Goal: Information Seeking & Learning: Learn about a topic

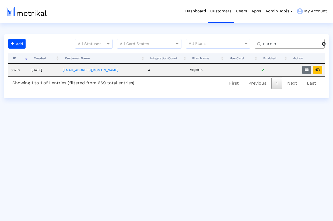
click at [324, 44] on span at bounding box center [324, 44] width 4 height 4
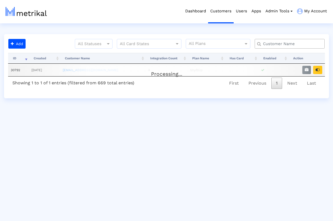
click at [303, 45] on input "text" at bounding box center [290, 44] width 63 height 6
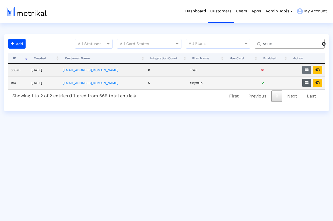
type input "vsco"
click at [305, 83] on icon "button" at bounding box center [306, 83] width 4 height 4
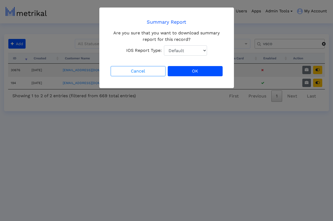
select select "1: 1"
click option "Total Downloads" at bounding box center [0, 0] width 0 height 0
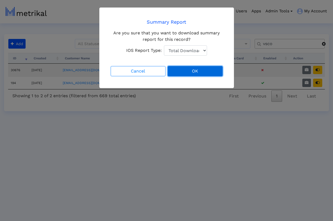
click at [197, 72] on button "OK" at bounding box center [195, 71] width 55 height 10
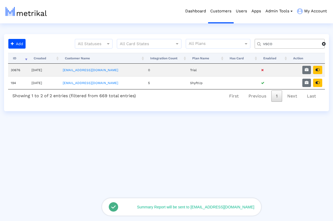
click at [90, 16] on div "Dashboard Customers Users Apps Admin Tools Task Manager Subscription Manager Pl…" at bounding box center [171, 11] width 315 height 23
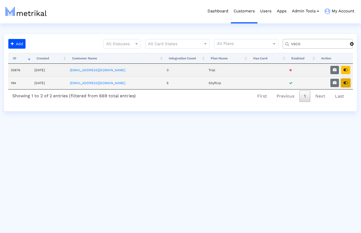
click at [332, 84] on icon "button" at bounding box center [346, 83] width 4 height 4
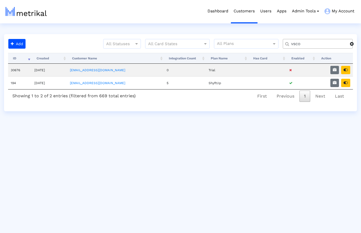
click at [332, 43] on span at bounding box center [352, 44] width 4 height 4
click at [322, 43] on input "text" at bounding box center [319, 44] width 63 height 6
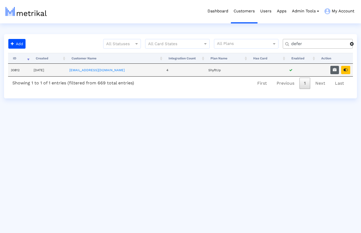
type input "defer"
click at [332, 69] on icon "button" at bounding box center [335, 70] width 4 height 4
select select "1: 1"
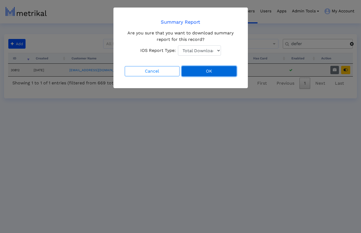
click at [198, 69] on button "OK" at bounding box center [209, 71] width 55 height 10
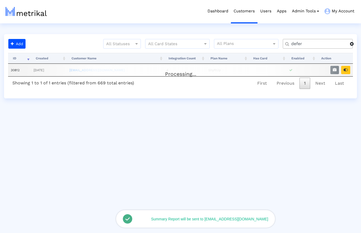
click at [332, 43] on span at bounding box center [352, 44] width 4 height 4
click at [332, 46] on input "text" at bounding box center [319, 44] width 63 height 6
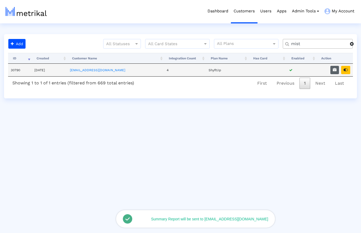
type input "mist"
click at [332, 71] on icon "button" at bounding box center [335, 70] width 4 height 4
select select "1: 1"
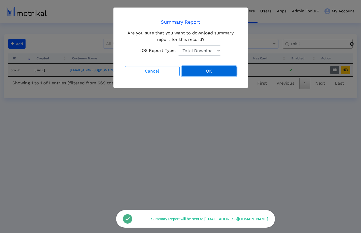
click at [219, 72] on button "OK" at bounding box center [209, 71] width 55 height 10
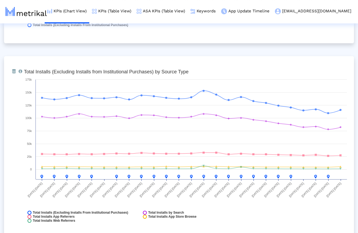
scroll to position [585, 0]
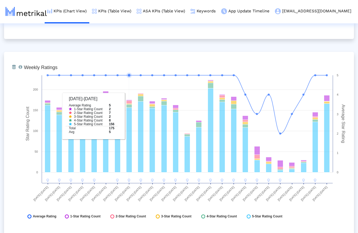
scroll to position [1364, 0]
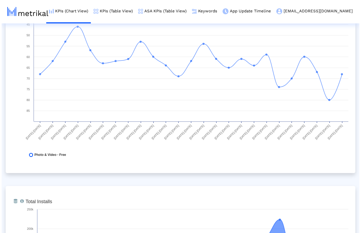
scroll to position [0, 0]
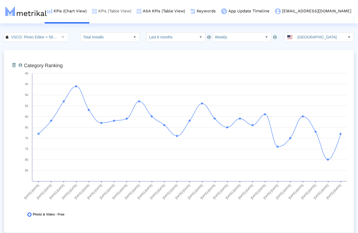
click at [134, 13] on link "KPIs (Table View)" at bounding box center [111, 11] width 45 height 22
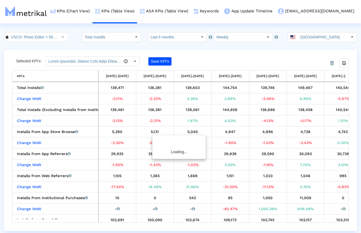
click at [76, 47] on crea-index "VSCO: Photo Editor < 588013838 > Total Installs Select how far back from [DATE]…" at bounding box center [180, 131] width 361 height 199
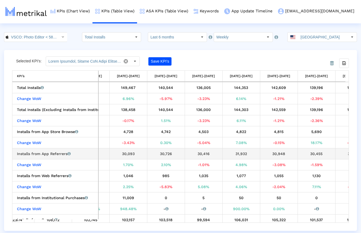
scroll to position [0, 182]
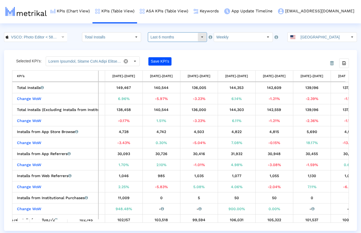
click at [168, 36] on input "Last 6 months" at bounding box center [172, 37] width 49 height 9
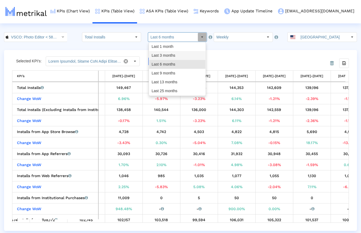
click at [167, 54] on div "Last 3 months" at bounding box center [177, 55] width 56 height 9
type input "Last 3 months"
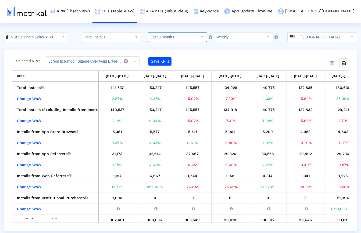
click at [211, 48] on crea-index "VSCO: Photo Editor < 588013838 > Total Installs Select how far back from [DATE]…" at bounding box center [180, 131] width 361 height 199
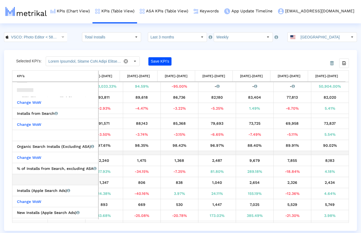
scroll to position [0, 0]
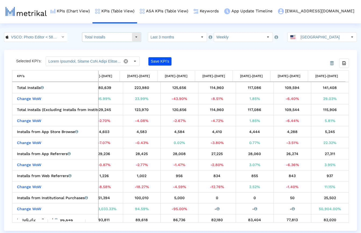
click at [118, 36] on input "Total Installs" at bounding box center [106, 37] width 49 height 9
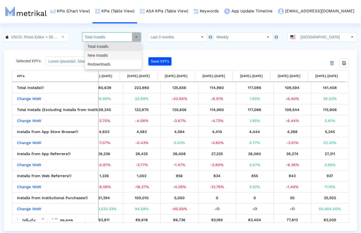
click at [108, 53] on div "New Installs" at bounding box center [113, 55] width 56 height 9
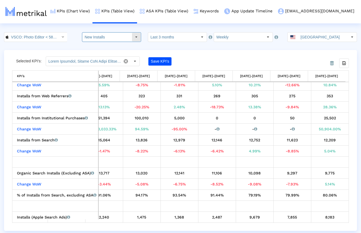
click at [125, 34] on input "New Installs" at bounding box center [106, 37] width 49 height 9
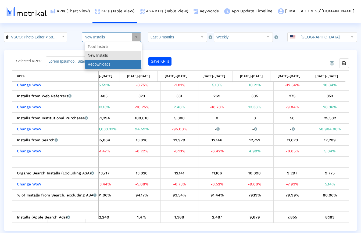
click at [109, 63] on div "Redownloads" at bounding box center [113, 64] width 56 height 9
type input "Redownloads"
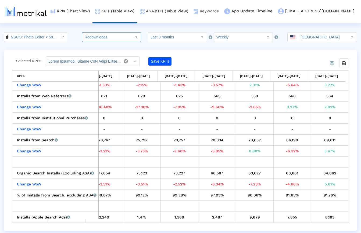
click at [222, 12] on link "Keywords" at bounding box center [206, 11] width 31 height 22
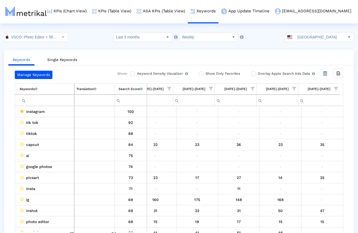
click at [41, 101] on input "Filter cell" at bounding box center [47, 100] width 54 height 9
paste input "picsart"
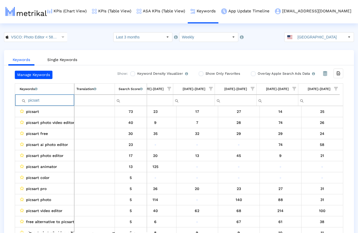
paste input "capcu"
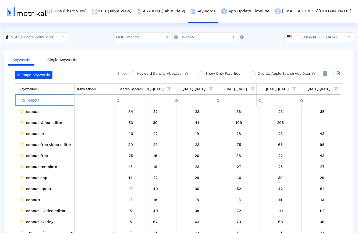
paste input "lightroom"
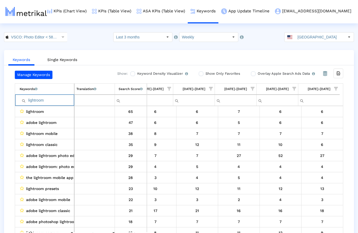
paste input "inshot"
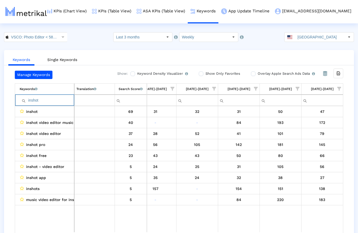
paste input "snapseed"
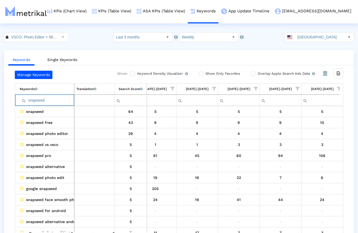
paste input "photo editor"
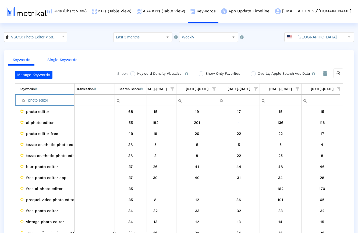
paste input "vide"
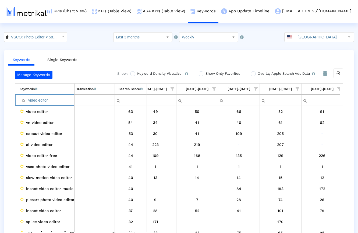
paste input "photoshop"
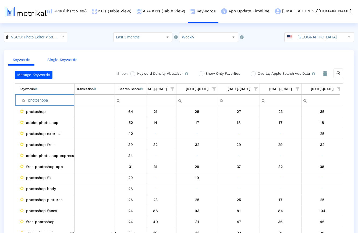
paste input "picture editor"
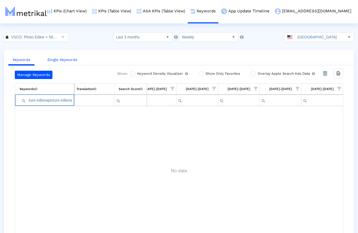
paste input "icture editor"
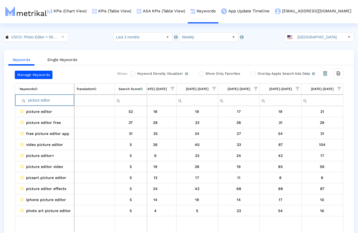
paste input "editing apps"
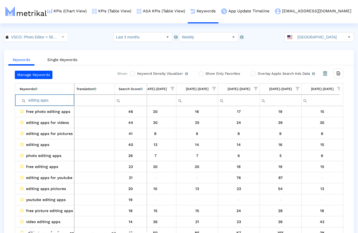
paste input "filters for picture"
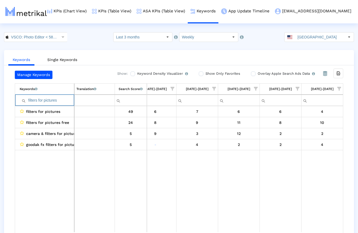
paste input "photo editor free"
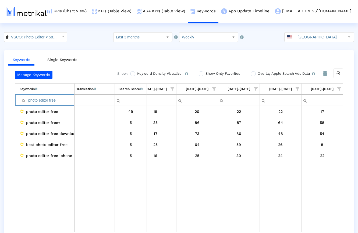
paste input "vintage camera"
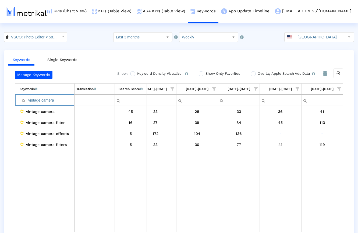
paste input "photo edit"
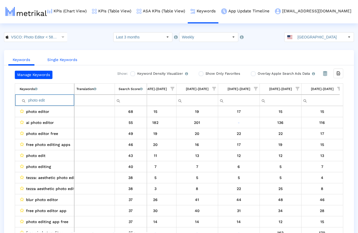
paste input "app"
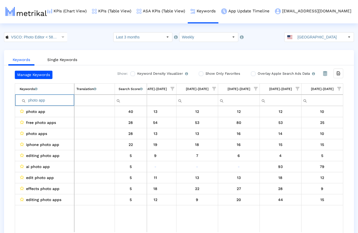
paste input "video editing app free"
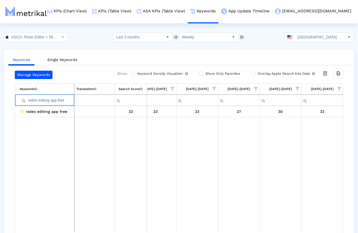
paste input "photo filters"
paste input "Filter cell"
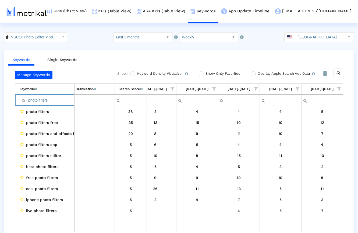
type input "photo filters"
click at [44, 34] on input "VSCO: Photo Editor < 588013838 >" at bounding box center [33, 37] width 48 height 9
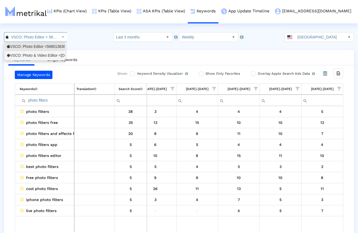
click at [34, 54] on div "VSCO: Photo & Video Editor <[DOMAIN_NAME]>" at bounding box center [34, 55] width 55 height 5
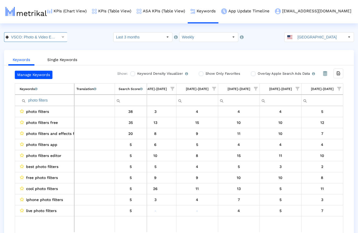
scroll to position [0, 37]
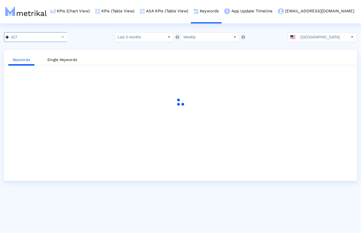
click at [93, 34] on div "427 Pull down to refresh... Release to refresh... Refreshing... VSCO: Photo Edi…" at bounding box center [180, 37] width 361 height 10
click at [80, 31] on html "KPIs (Chart View) KPIs (Table View) ASA KPIs (Table View) Keywords App Update T…" at bounding box center [180, 90] width 361 height 181
click at [93, 35] on div "VSCO: Photo & Video Editor < [DOMAIN_NAME] > Pull down to refresh... Release to…" at bounding box center [180, 37] width 361 height 10
click at [87, 40] on div "VSCO: Photo & Video Editor < [DOMAIN_NAME] > Pull down to refresh... Release to…" at bounding box center [180, 37] width 361 height 10
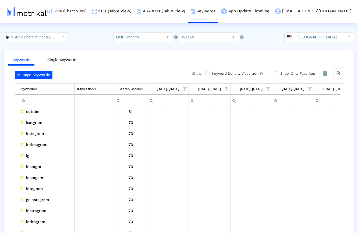
scroll to position [0, 349]
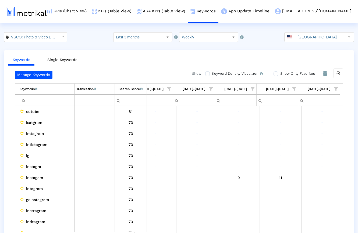
click at [43, 101] on input "Filter cell" at bounding box center [47, 100] width 54 height 9
paste input "capcut"
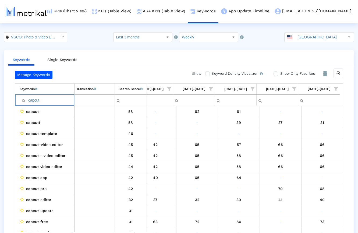
paste input "photoshop"
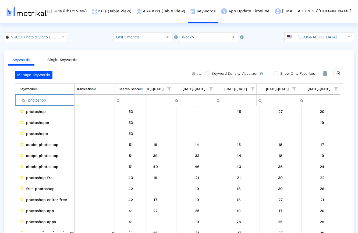
paste input "adobe illustrator"
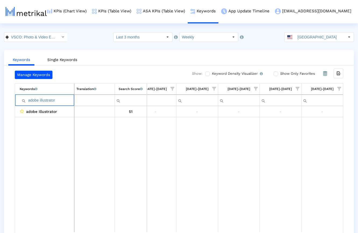
paste input "photo edi"
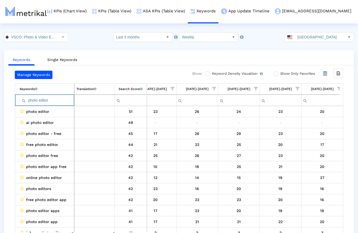
paste input "icsart"
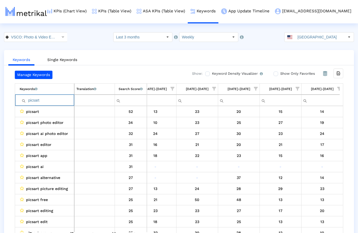
paste input "hoto edited"
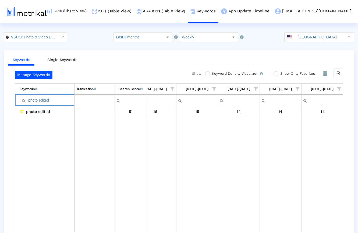
paste input "editor for photo"
paste input "photoshop free"
paste input "35mm film"
paste input "images editor"
paste input "edit pictures free"
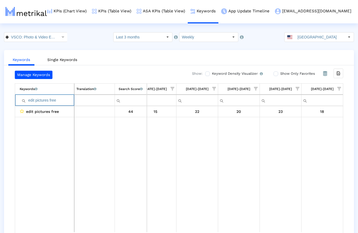
paste input "camera app"
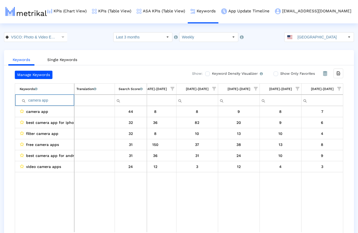
paste input "adobe lightroom"
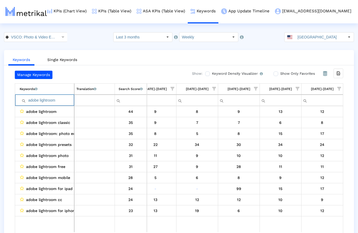
paste input "edits for pictures"
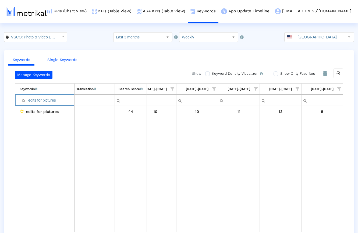
paste input "best photo editing app"
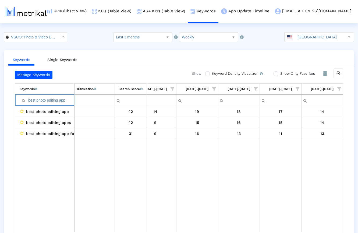
paste input "darkroom"
paste input "filter pictures"
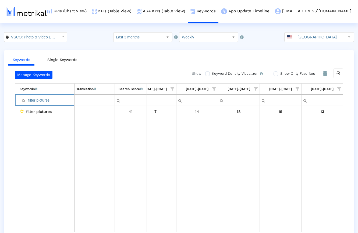
paste input "snapseed"
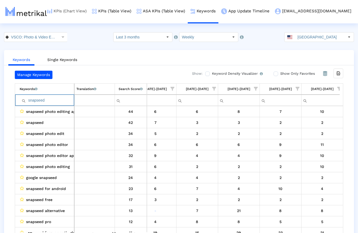
type input "snapseed"
click at [89, 13] on link "KPIs (Chart View)" at bounding box center [67, 11] width 45 height 22
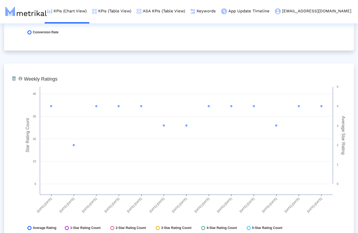
scroll to position [779, 0]
